Goal: Task Accomplishment & Management: Manage account settings

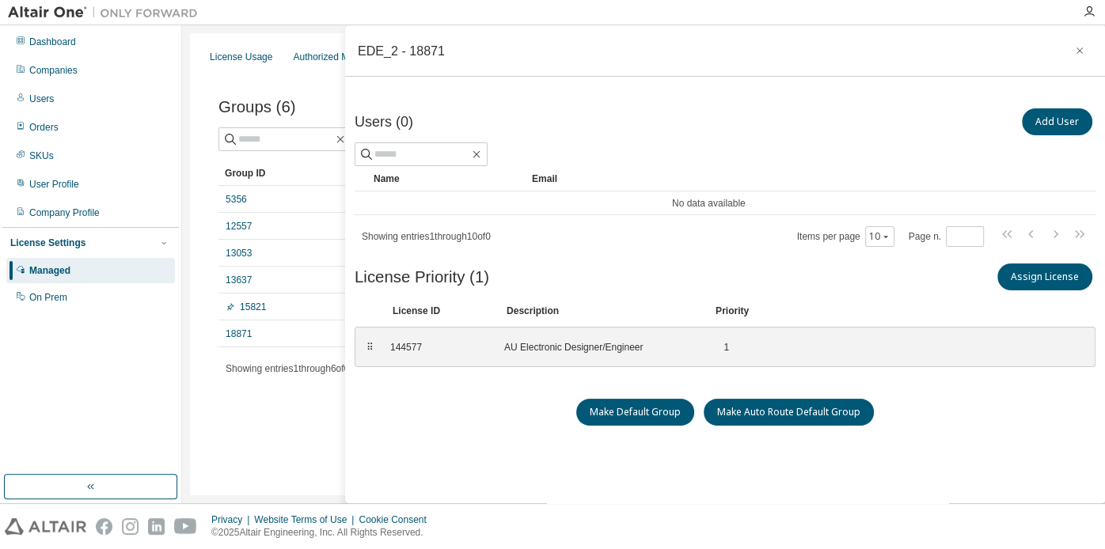
click at [618, 105] on div "Users (0) Add User" at bounding box center [725, 121] width 741 height 33
click at [428, 445] on div "Users (0) Add User Clear Load Save Save As Field Operator Value Select filter S…" at bounding box center [725, 324] width 741 height 439
click at [245, 331] on link "18871" at bounding box center [239, 334] width 26 height 13
click at [229, 336] on link "18871" at bounding box center [239, 334] width 26 height 13
click at [263, 201] on div "5356" at bounding box center [298, 199] width 144 height 13
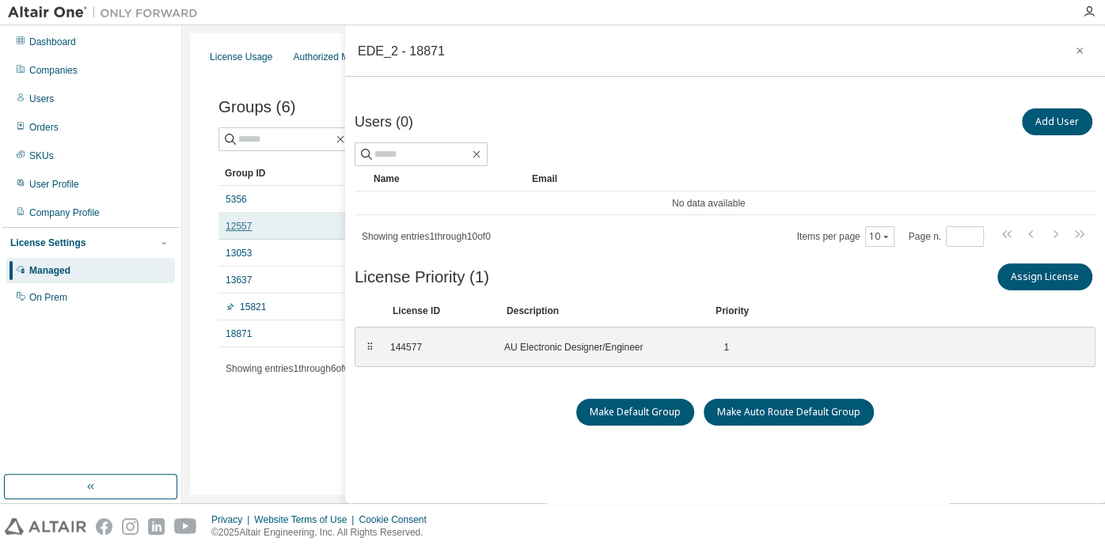
click at [236, 227] on link "12557" at bounding box center [239, 226] width 26 height 13
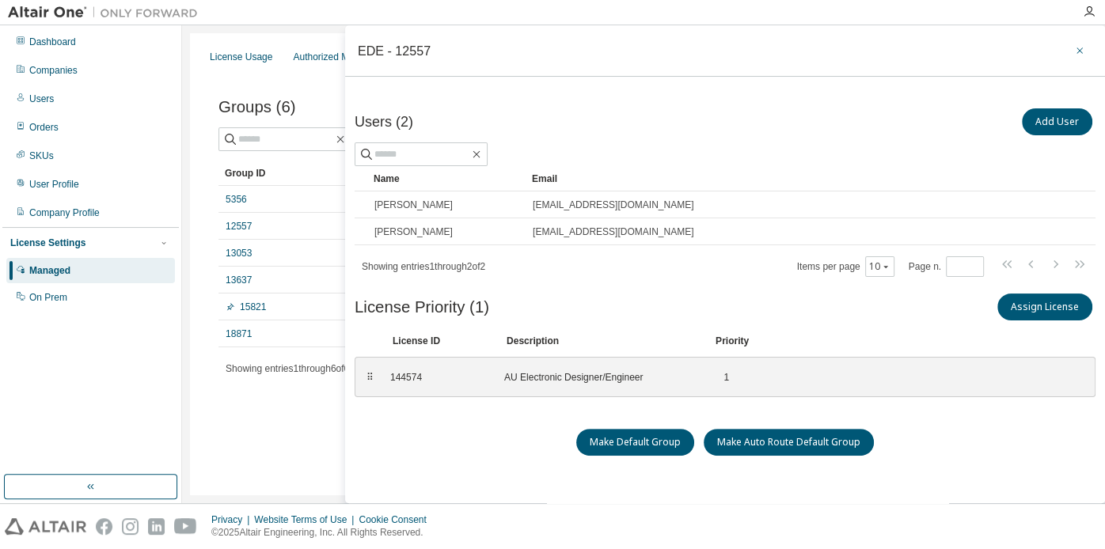
click at [1067, 53] on button "button" at bounding box center [1079, 50] width 25 height 25
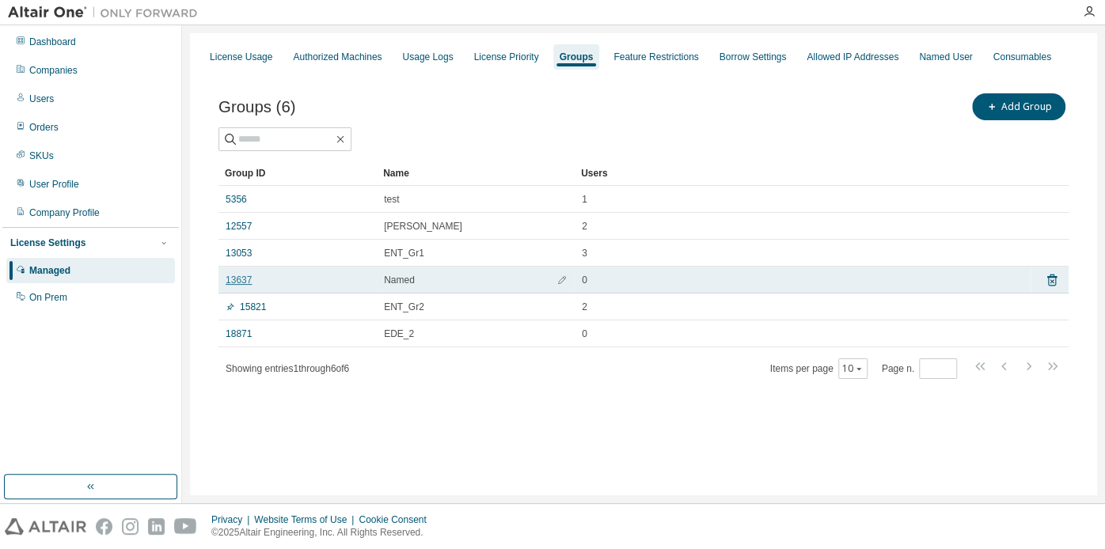
click at [240, 281] on link "13637" at bounding box center [239, 280] width 26 height 13
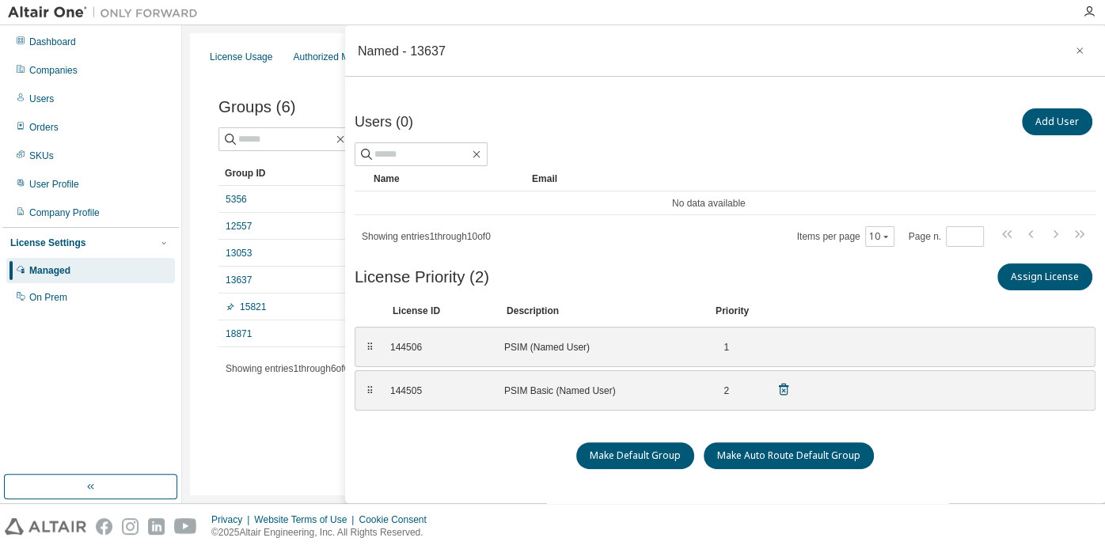
click at [556, 392] on div "PSIM Basic (Named User)" at bounding box center [599, 391] width 190 height 13
drag, startPoint x: 583, startPoint y: 345, endPoint x: 536, endPoint y: 345, distance: 46.7
click at [582, 345] on div "PSIM (Named User)" at bounding box center [599, 347] width 190 height 13
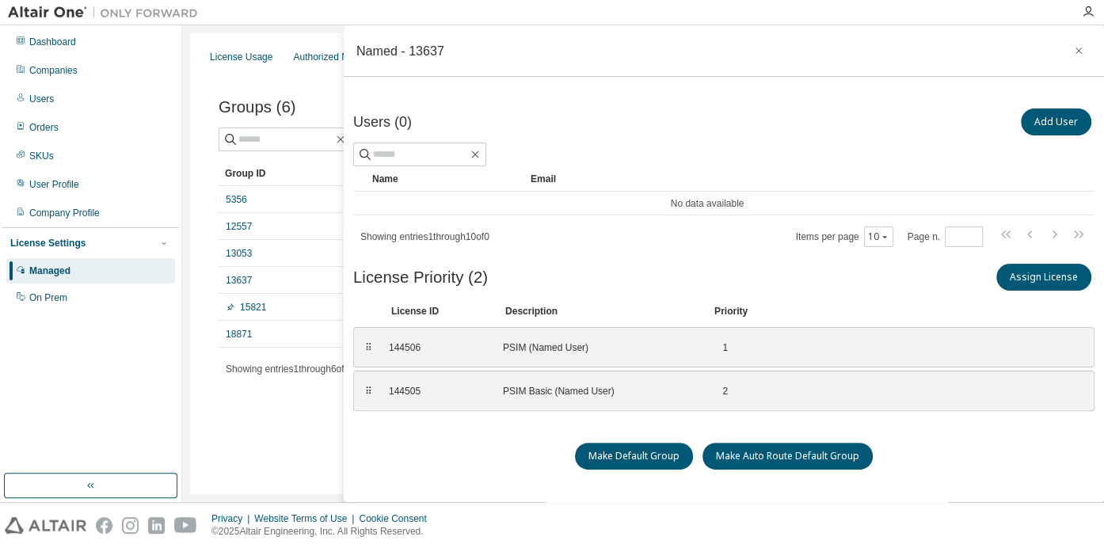
drag, startPoint x: 443, startPoint y: 455, endPoint x: 429, endPoint y: 450, distance: 15.3
click at [435, 452] on div "Make Default Group Make Auto Route Default Group" at bounding box center [723, 456] width 741 height 27
click at [567, 393] on div "PSIM Basic (Named User)" at bounding box center [598, 391] width 190 height 13
click at [363, 391] on div "⠿" at bounding box center [367, 391] width 9 height 13
click at [549, 353] on div "144506 PSIM (Named User) 1" at bounding box center [589, 347] width 420 height 26
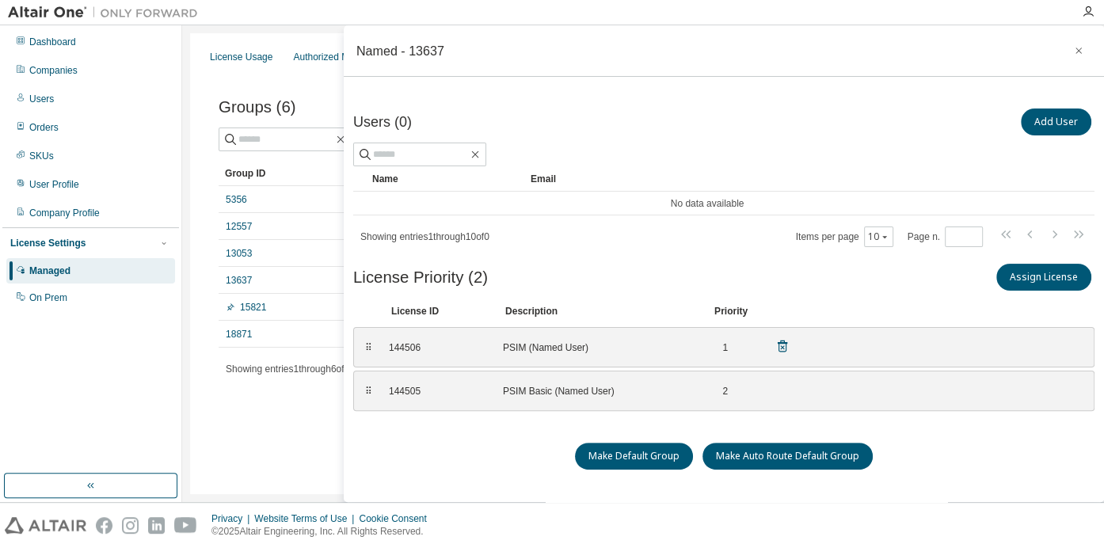
click at [551, 348] on div "PSIM (Named User)" at bounding box center [598, 347] width 190 height 13
click at [1073, 52] on icon "button" at bounding box center [1078, 50] width 11 height 13
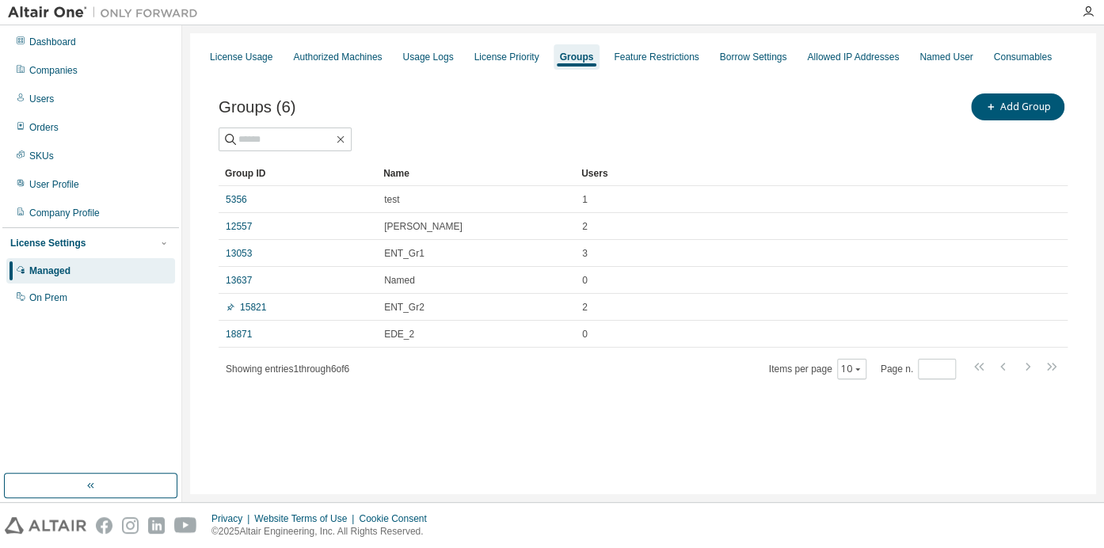
drag, startPoint x: 682, startPoint y: 435, endPoint x: 622, endPoint y: 405, distance: 67.6
click at [651, 417] on div "License Usage Authorized Machines Usage Logs License Priority Groups Feature Re…" at bounding box center [643, 263] width 906 height 461
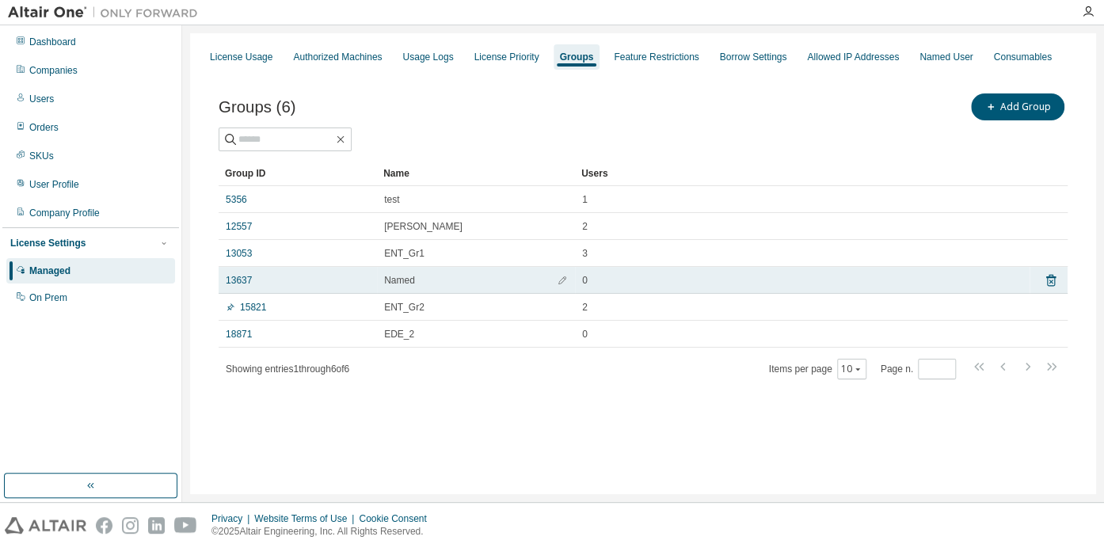
click at [412, 279] on span "Named" at bounding box center [399, 280] width 31 height 13
click at [222, 281] on td "13637" at bounding box center [297, 280] width 158 height 27
click at [226, 279] on link "13637" at bounding box center [239, 280] width 26 height 13
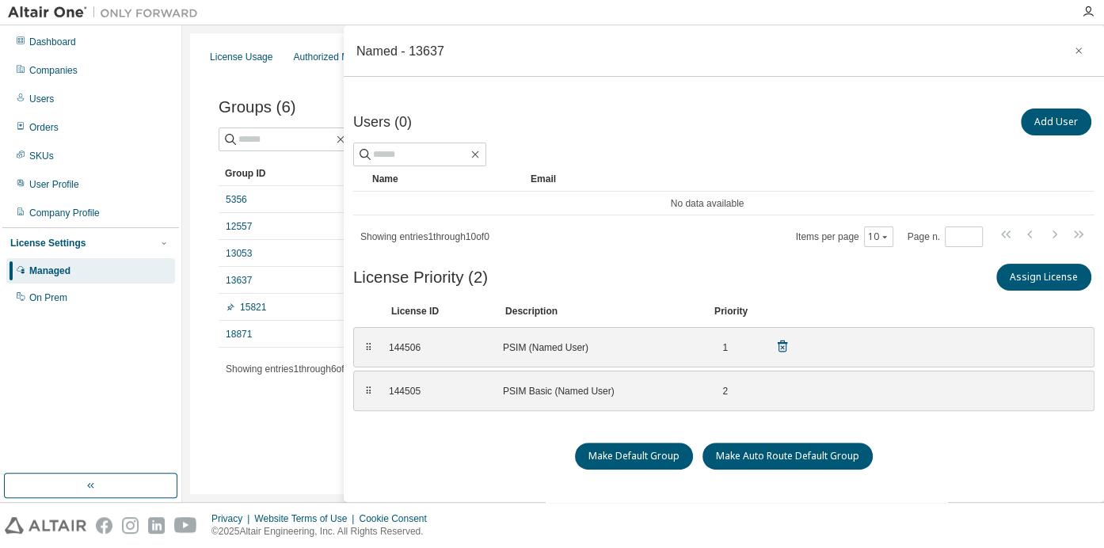
click at [393, 347] on div "144506" at bounding box center [436, 347] width 95 height 13
click at [530, 387] on div "PSIM Basic (Named User)" at bounding box center [598, 391] width 190 height 13
click at [548, 339] on div "144506 PSIM (Named User) 1" at bounding box center [589, 347] width 420 height 26
click at [260, 438] on div "License Usage Authorized Machines Usage Logs License Priority Groups Feature Re…" at bounding box center [643, 263] width 906 height 461
click at [1073, 47] on icon "button" at bounding box center [1078, 50] width 11 height 13
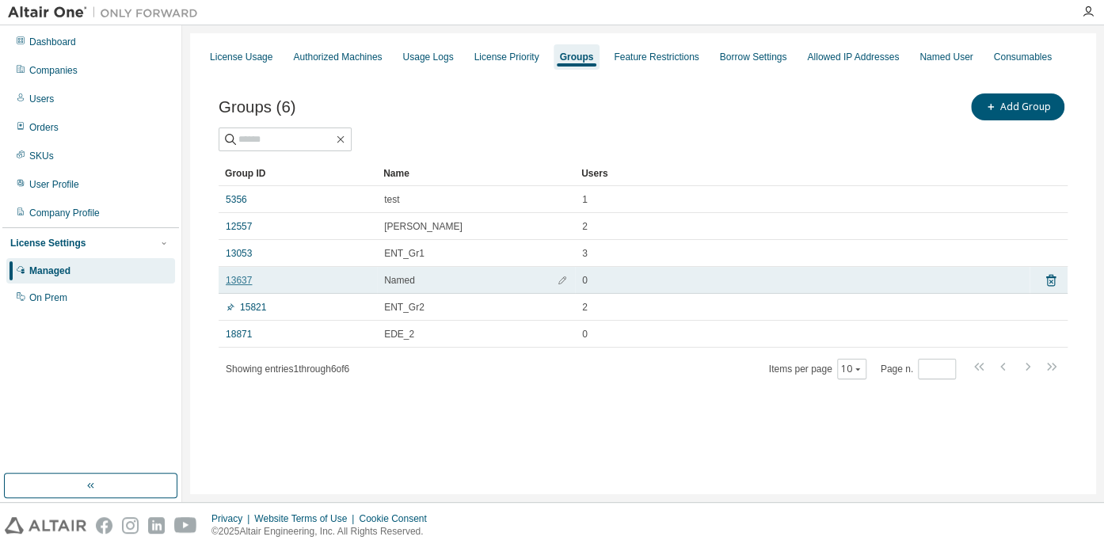
click at [245, 282] on link "13637" at bounding box center [239, 280] width 26 height 13
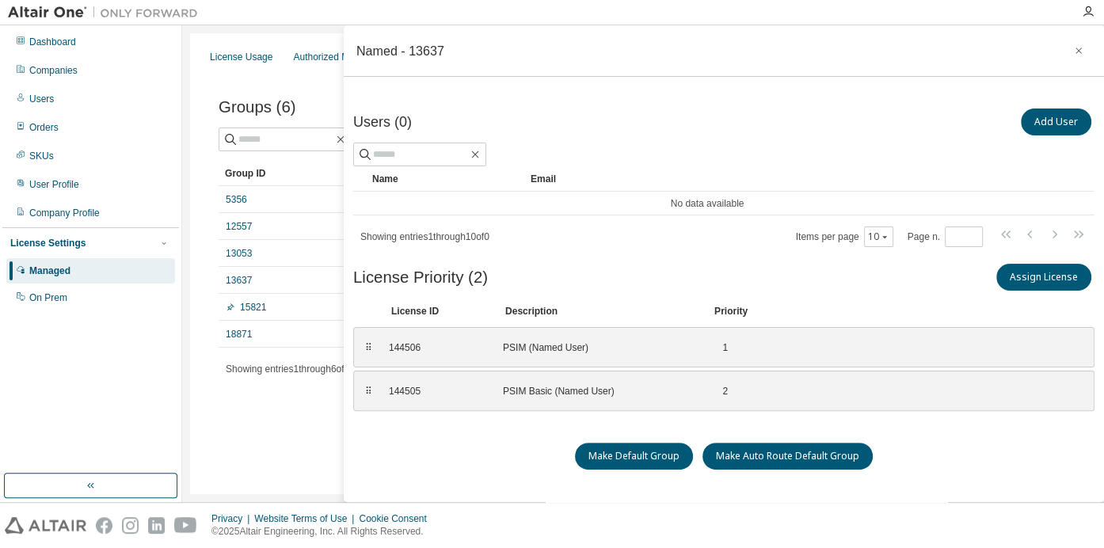
drag, startPoint x: 266, startPoint y: 450, endPoint x: 264, endPoint y: 432, distance: 17.6
click at [266, 443] on div "License Usage Authorized Machines Usage Logs License Priority Groups Feature Re…" at bounding box center [643, 263] width 906 height 461
click at [1075, 52] on icon "button" at bounding box center [1078, 50] width 6 height 6
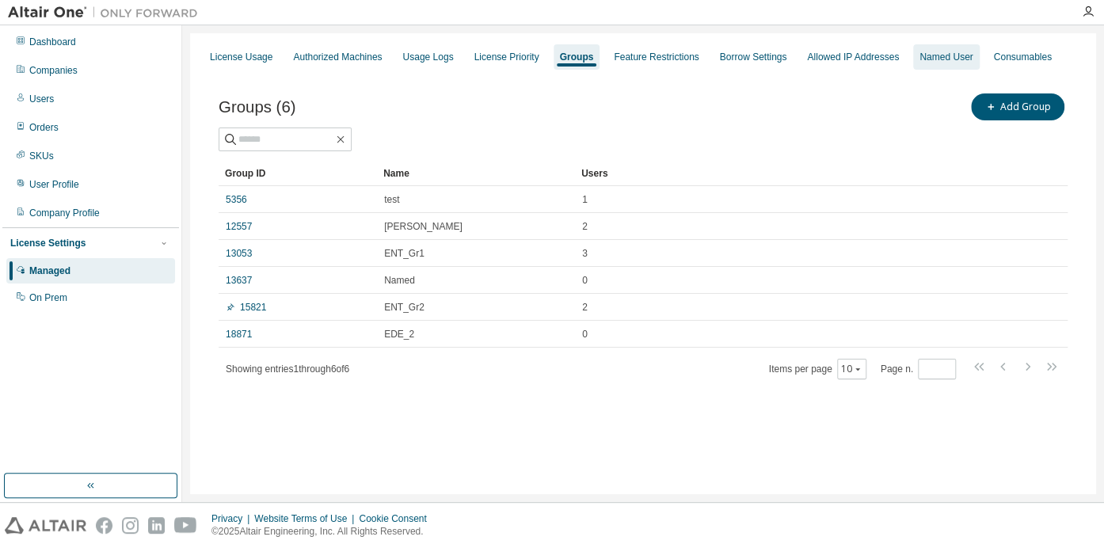
click at [929, 58] on div "Named User" at bounding box center [945, 57] width 53 height 13
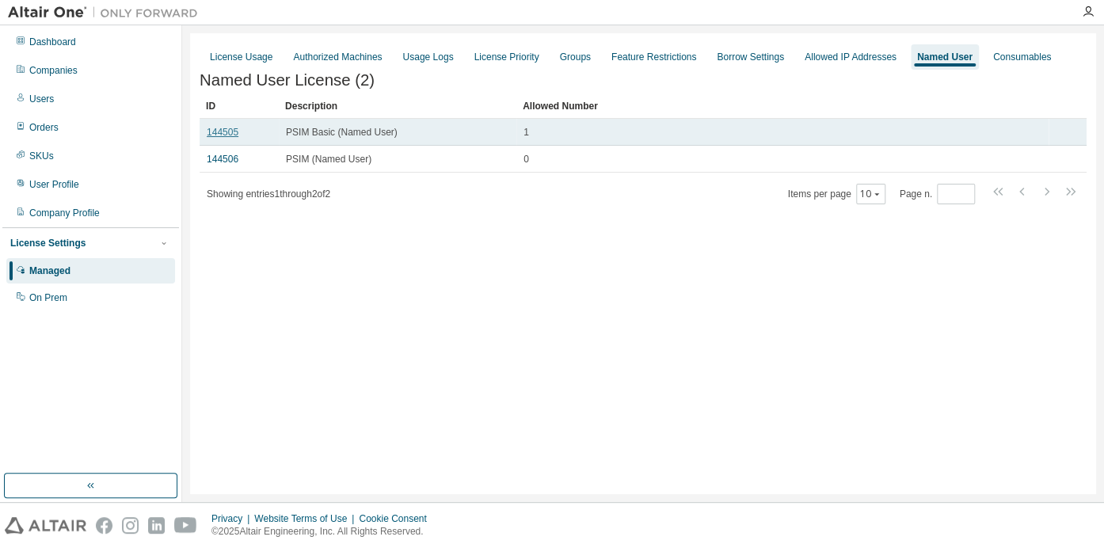
click at [222, 136] on link "144505" at bounding box center [223, 132] width 32 height 11
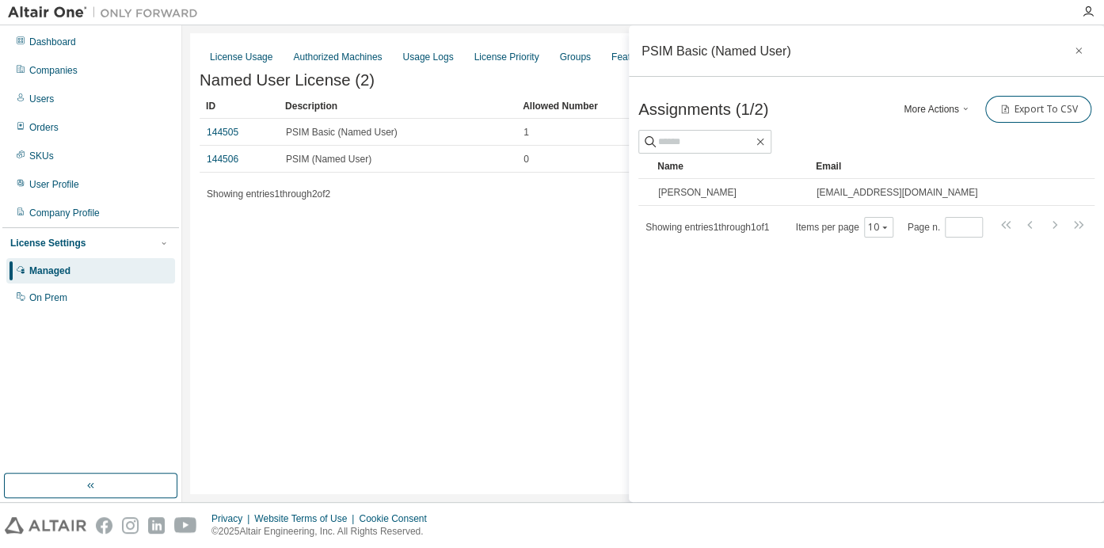
drag, startPoint x: 283, startPoint y: 277, endPoint x: 264, endPoint y: 221, distance: 59.3
click at [282, 274] on div "License Usage Authorized Machines Usage Logs License Priority Groups Feature Re…" at bounding box center [643, 263] width 906 height 461
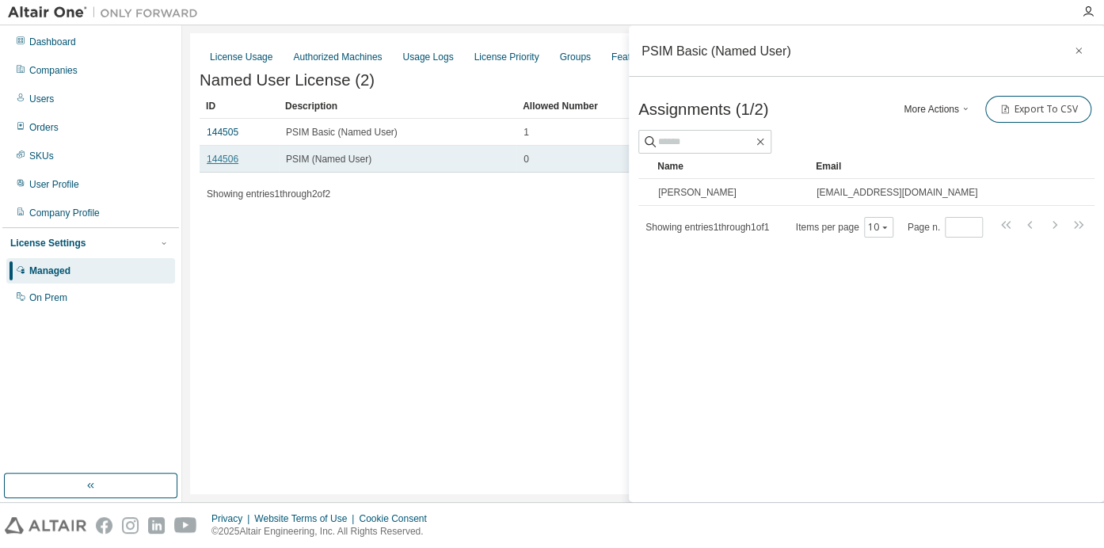
click at [214, 163] on link "144506" at bounding box center [223, 159] width 32 height 11
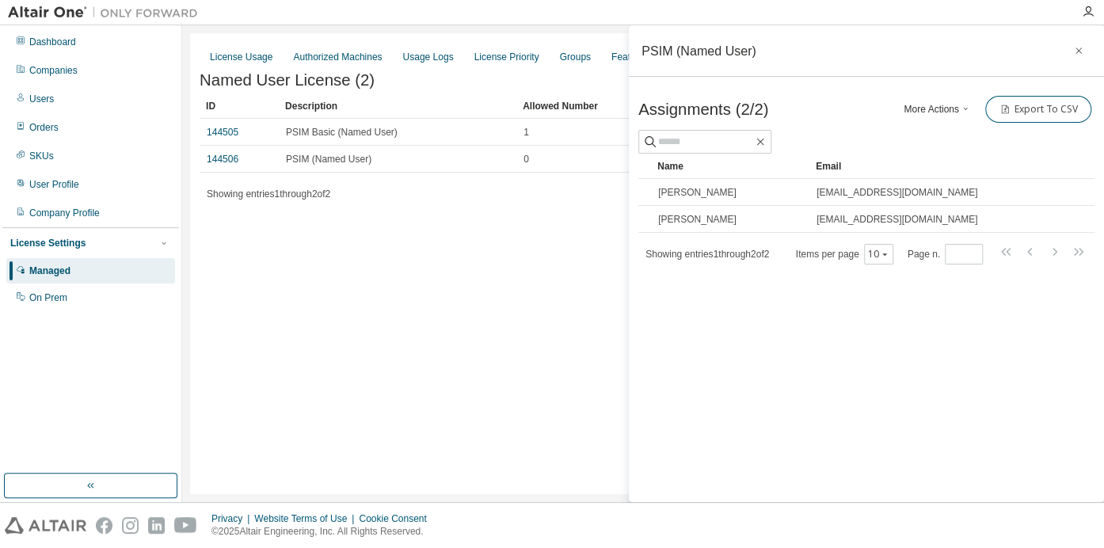
click at [408, 332] on div "License Usage Authorized Machines Usage Logs License Priority Groups Feature Re…" at bounding box center [643, 263] width 906 height 461
click at [815, 329] on div "PSIM (Named User) Assignments (2/2) More Actions Add Import From CSV Export To …" at bounding box center [866, 263] width 475 height 477
drag, startPoint x: 345, startPoint y: 356, endPoint x: 332, endPoint y: 353, distance: 13.1
click at [340, 356] on div "License Usage Authorized Machines Usage Logs License Priority Groups Feature Re…" at bounding box center [643, 263] width 906 height 461
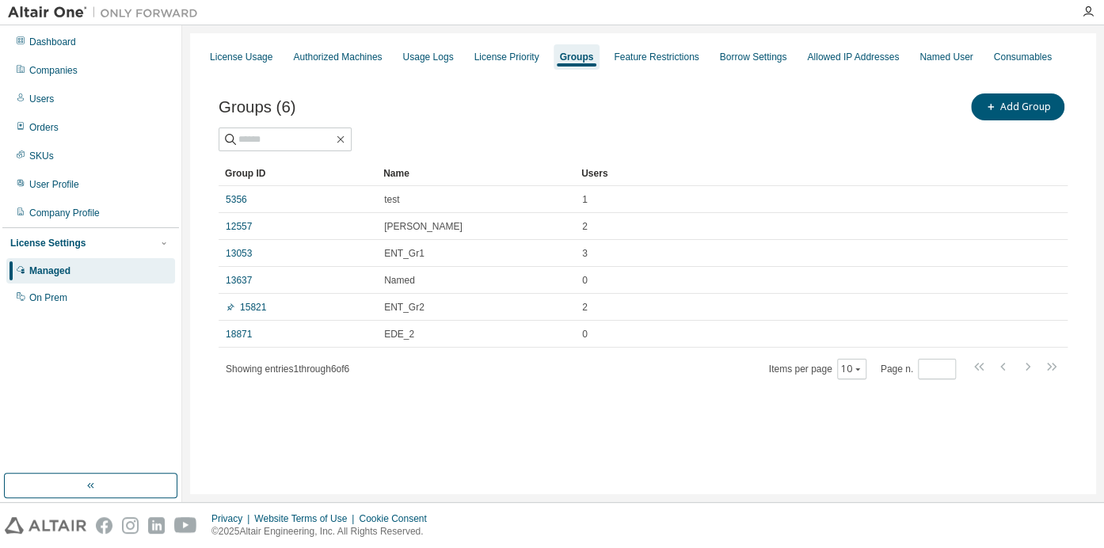
click at [494, 451] on div "License Usage Authorized Machines Usage Logs License Priority Groups Feature Re…" at bounding box center [643, 263] width 906 height 461
